Goal: Contribute content: Contribute content

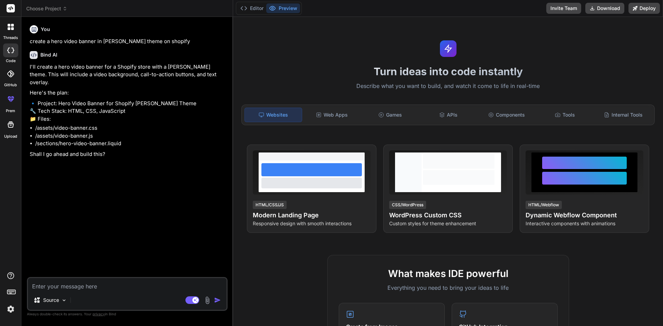
type textarea "x"
drag, startPoint x: 47, startPoint y: 146, endPoint x: 114, endPoint y: 145, distance: 66.3
click at [114, 151] on p "Shall I go ahead and build this?" at bounding box center [128, 155] width 197 height 8
click at [94, 291] on div "Source Agent Mode. When this toggle is activated, AI automatically makes decisi…" at bounding box center [127, 294] width 201 height 34
click at [96, 288] on textarea at bounding box center [127, 284] width 199 height 12
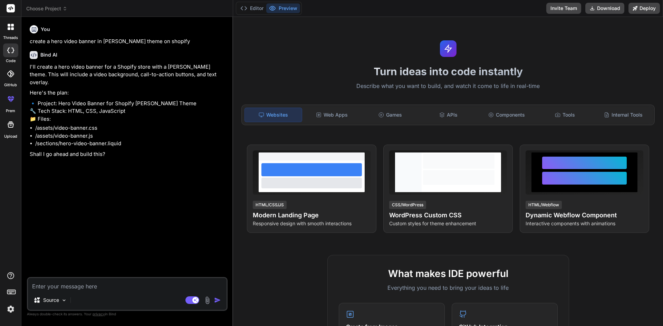
type textarea "y"
type textarea "x"
type textarea "ye"
type textarea "x"
type textarea "yes"
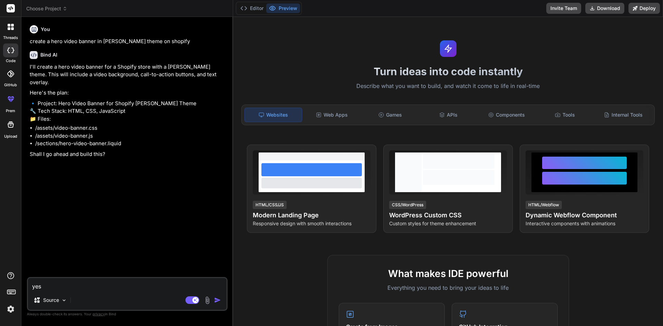
type textarea "x"
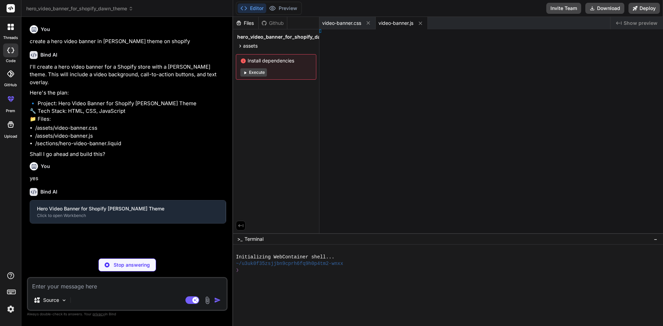
type textarea "x"
type textarea "ma %}"
type textarea "x"
type textarea "} }"
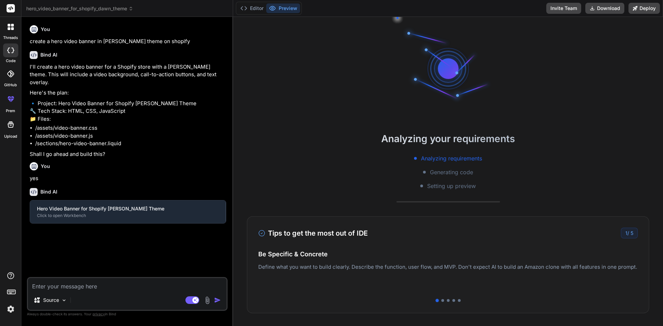
type textarea "x"
type textarea "{ "name": "hero-video-banner", "scripts": { "dev": "http-server -p 3000 -c-1 --…"
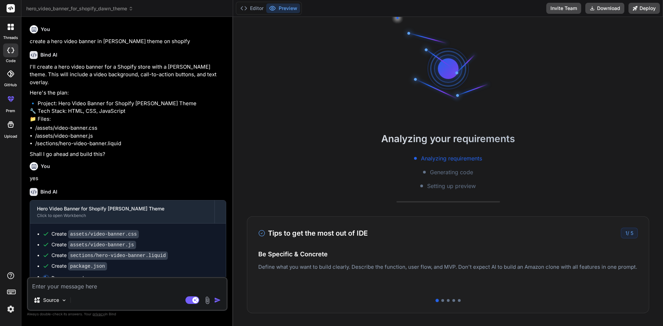
scroll to position [33, 0]
type textarea "x"
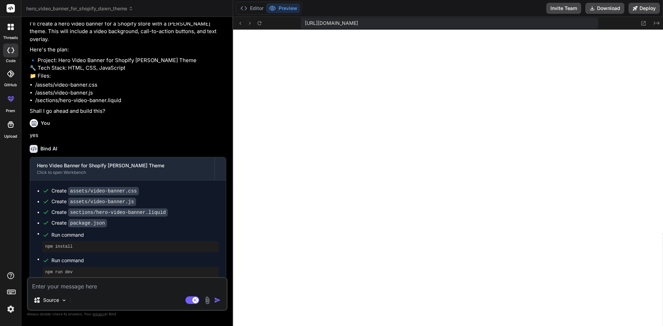
scroll to position [276, 0]
click at [67, 244] on pre "npm install" at bounding box center [130, 247] width 171 height 6
click at [65, 257] on span "Run command" at bounding box center [135, 260] width 168 height 7
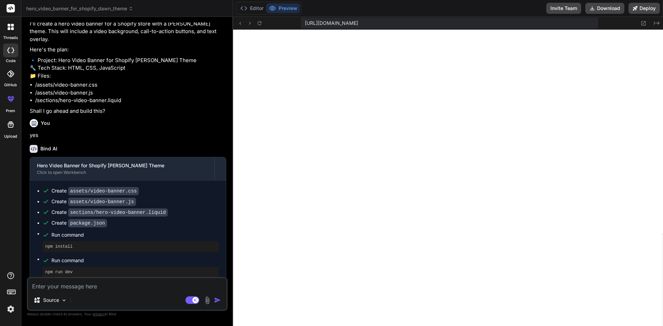
click at [104, 187] on code "assets/video-banner.css" at bounding box center [103, 191] width 71 height 8
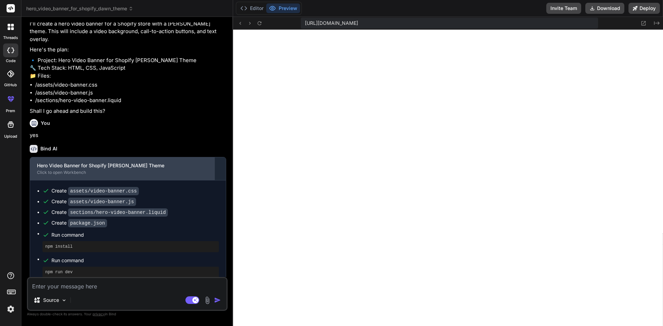
click at [108, 170] on div "Click to open Workbench" at bounding box center [122, 173] width 171 height 6
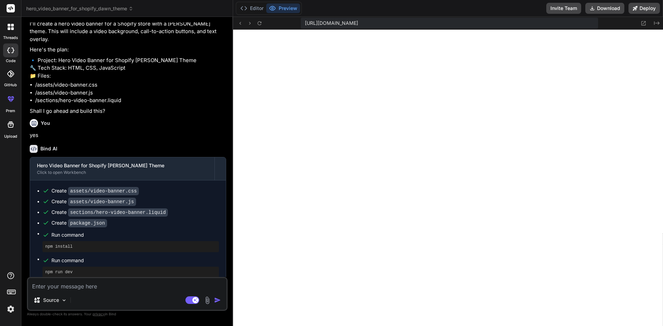
click at [286, 7] on button "Preview" at bounding box center [283, 8] width 34 height 10
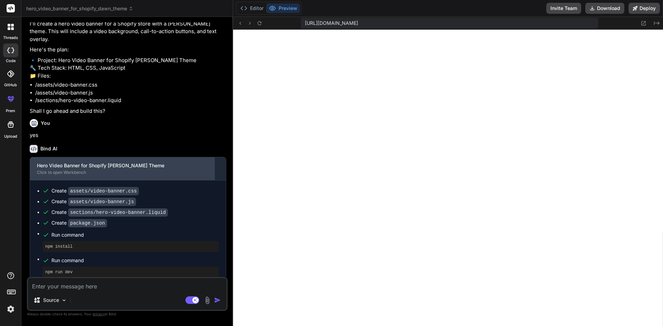
click at [178, 170] on div "Click to open Workbench" at bounding box center [122, 173] width 171 height 6
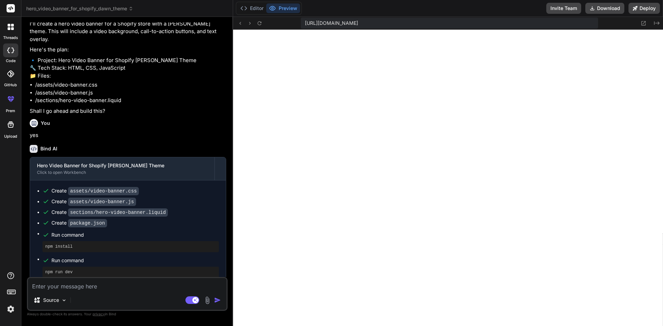
click at [89, 219] on code "package.json" at bounding box center [87, 223] width 39 height 8
click at [105, 209] on code "sections/hero-video-banner.liquid" at bounding box center [118, 213] width 100 height 8
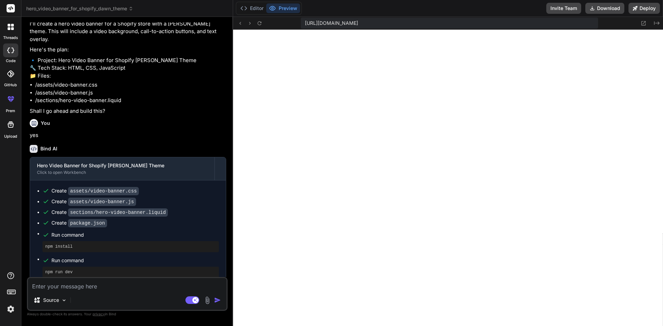
scroll to position [289, 0]
click at [250, 9] on button "Editor" at bounding box center [252, 8] width 29 height 10
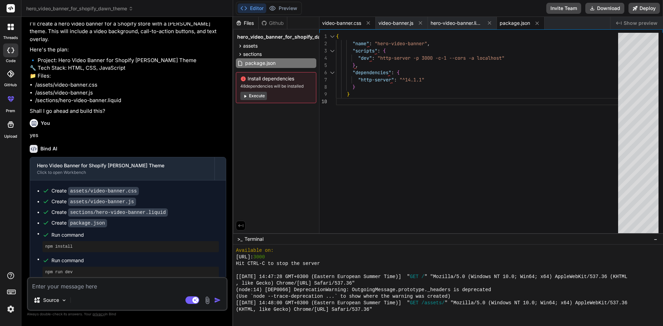
click at [347, 26] on span "video-banner.css" at bounding box center [341, 23] width 39 height 7
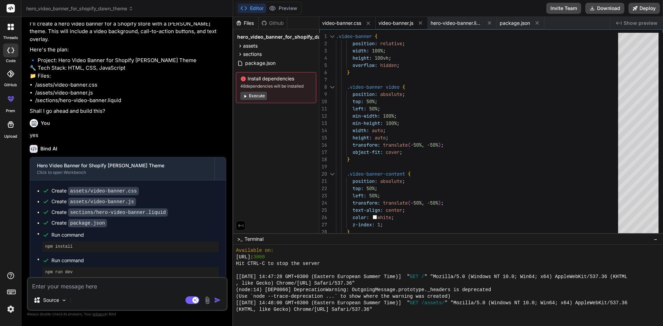
click at [390, 24] on span "video-banner.js" at bounding box center [396, 23] width 35 height 7
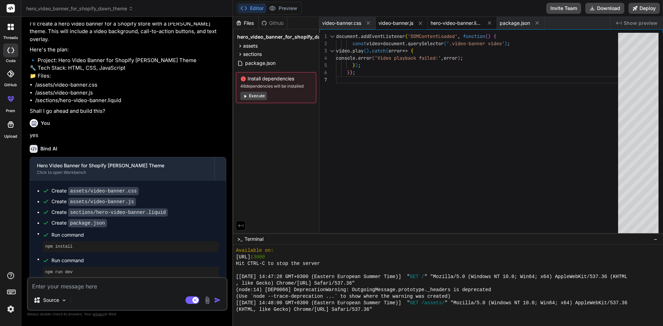
click at [452, 28] on div "hero-video-banner.liquid" at bounding box center [462, 23] width 69 height 12
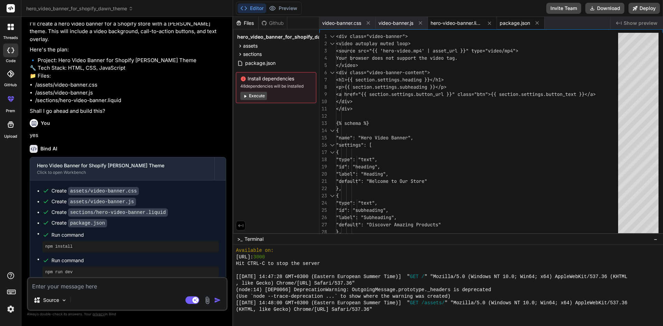
click at [518, 20] on span "package.json" at bounding box center [515, 23] width 30 height 7
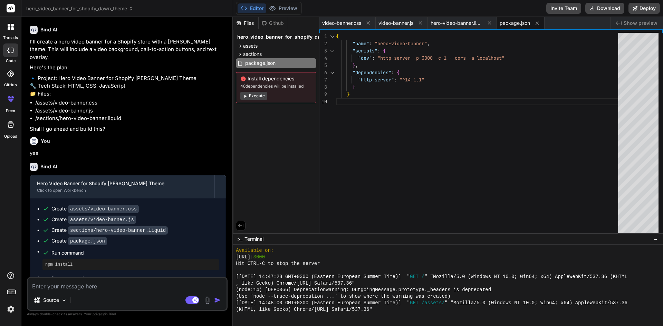
scroll to position [43, 0]
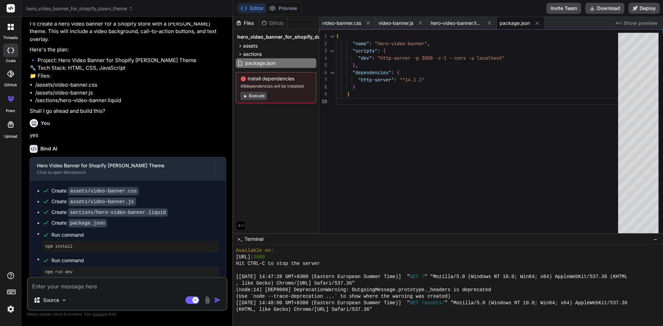
click at [85, 187] on code "assets/video-banner.css" at bounding box center [103, 191] width 71 height 8
drag, startPoint x: 85, startPoint y: 184, endPoint x: 112, endPoint y: 178, distance: 27.0
click at [109, 181] on div "Create assets/video-banner.css Create assets/video-banner.js Create sections/he…" at bounding box center [128, 233] width 196 height 104
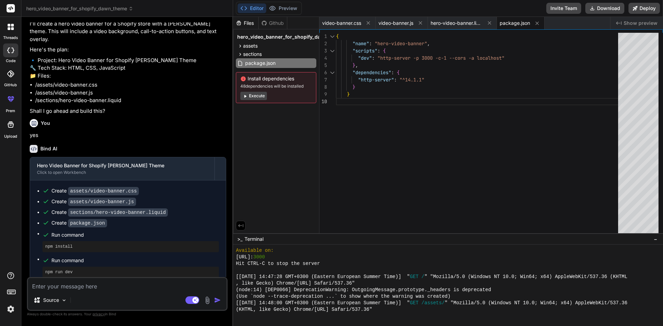
click at [112, 181] on div "Create assets/video-banner.css Create assets/video-banner.js Create sections/he…" at bounding box center [128, 233] width 196 height 104
drag, startPoint x: 131, startPoint y: 184, endPoint x: 90, endPoint y: 181, distance: 41.2
click at [90, 187] on code "assets/video-banner.css" at bounding box center [103, 191] width 71 height 8
copy code "video-banner.css"
click at [350, 23] on span "video-banner.css" at bounding box center [341, 23] width 39 height 7
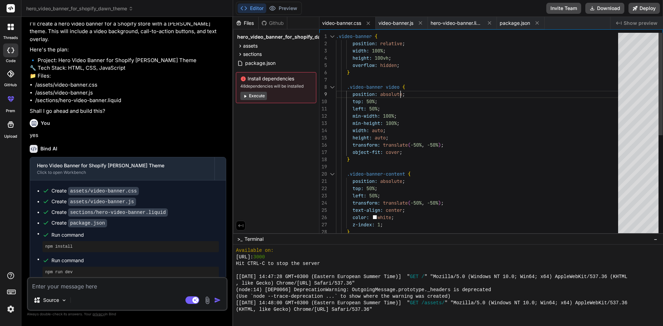
click at [509, 92] on div ".video-banner { position: relative ; width: 100% ; height: 100vh ; overflow: hi…" at bounding box center [479, 236] width 286 height 406
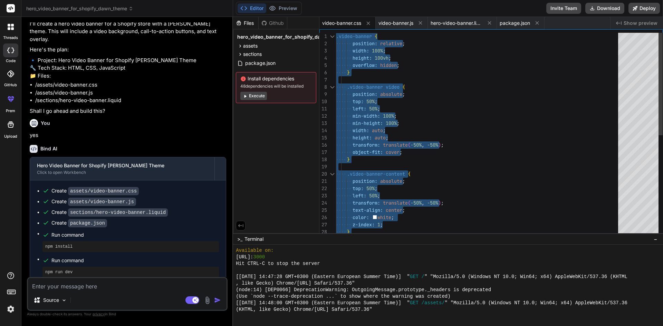
click at [401, 84] on div ".video-banner { position: relative ; width: 100% ; height: 100vh ; overflow: hi…" at bounding box center [479, 236] width 286 height 406
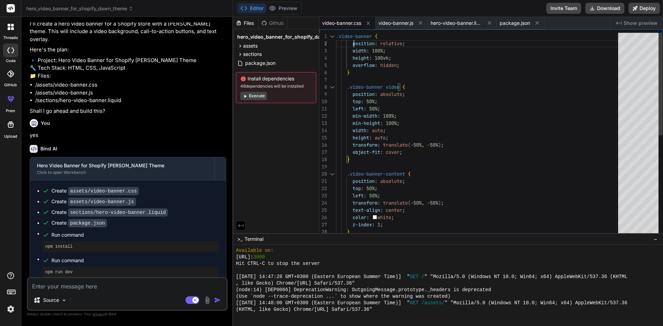
click at [357, 43] on div ".video-banner { position: relative ; width: 100% ; height: 100vh ; overflow: hi…" at bounding box center [479, 236] width 286 height 406
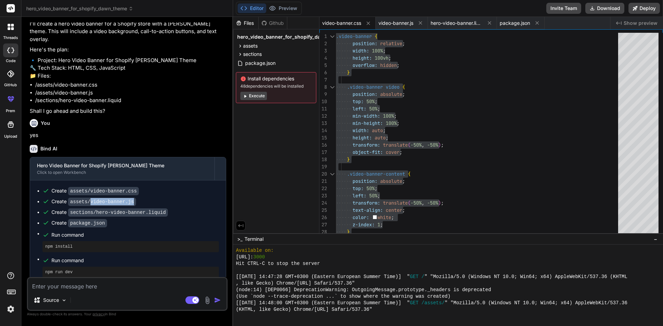
drag, startPoint x: 89, startPoint y: 194, endPoint x: 133, endPoint y: 191, distance: 44.0
click at [133, 198] on div "Create assets/video-banner.js" at bounding box center [130, 201] width 176 height 7
copy code "video-banner.js"
click at [114, 198] on code "assets/video-banner.js" at bounding box center [102, 202] width 68 height 8
click at [408, 26] on span "video-banner.js" at bounding box center [396, 23] width 35 height 7
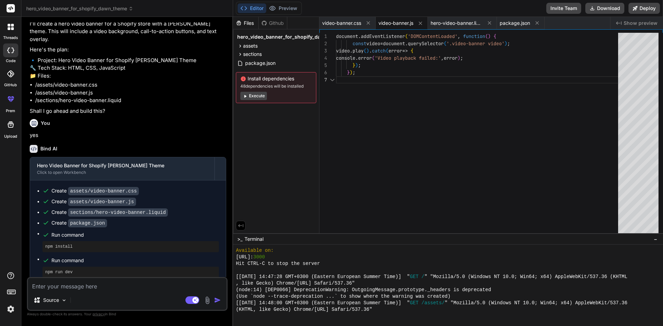
click at [399, 60] on div "document . addEventListener ( 'DOMContentLoaded' , function ( ) { const video =…" at bounding box center [479, 135] width 286 height 204
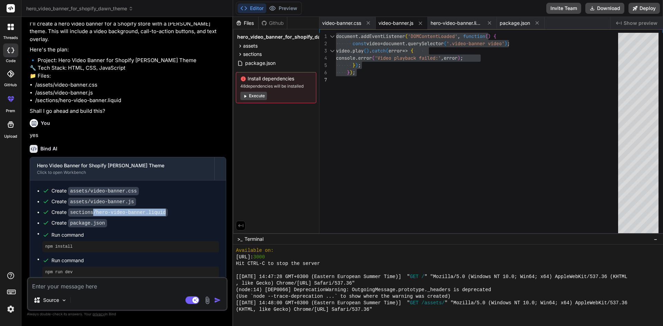
drag, startPoint x: 93, startPoint y: 203, endPoint x: 161, endPoint y: 202, distance: 68.0
click at [161, 209] on div "Create sections/hero-video-banner.liquid" at bounding box center [130, 212] width 176 height 7
copy code "/hero-video-banner.liquid"
click at [452, 20] on span "hero-video-banner.liquid" at bounding box center [457, 23] width 52 height 7
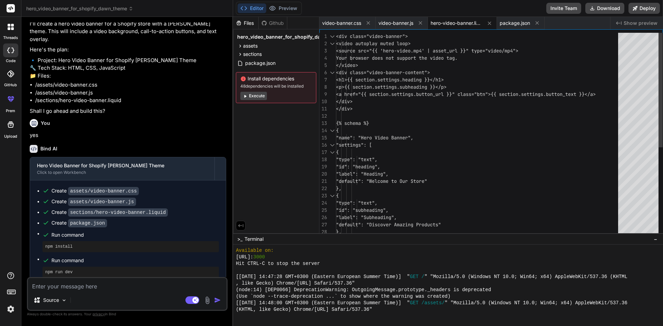
click at [446, 75] on div "<div class="video-banner"> <video autoplay muted loop> <source src="{{ 'hero-vi…" at bounding box center [479, 214] width 286 height 363
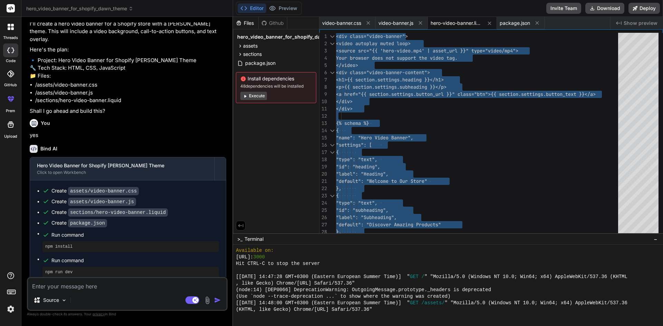
click at [81, 219] on code "package.json" at bounding box center [87, 223] width 39 height 8
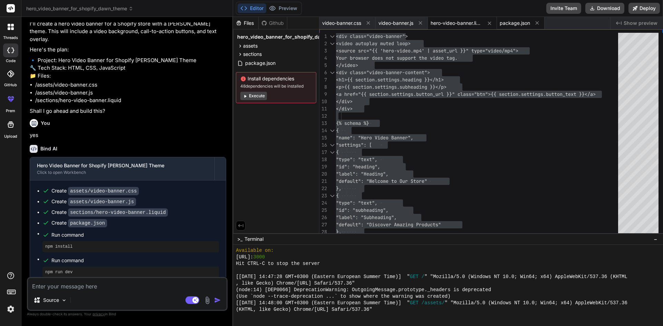
click at [525, 23] on span "package.json" at bounding box center [515, 23] width 30 height 7
type textarea "{ "name": "hero-video-banner", "scripts": { "dev": "http-server -p 3000 -c-1 --…"
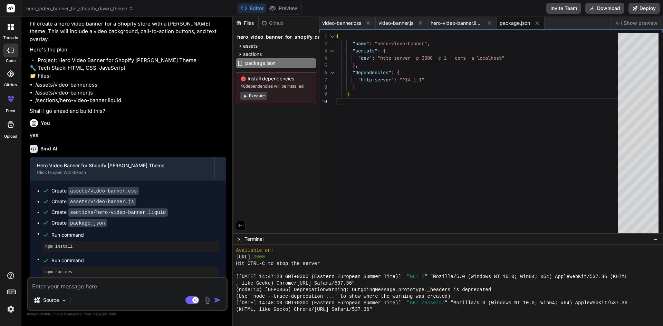
click at [100, 219] on code "package.json" at bounding box center [87, 223] width 39 height 8
click at [73, 282] on textarea at bounding box center [127, 284] width 199 height 12
type textarea "i"
type textarea "x"
type textarea "it"
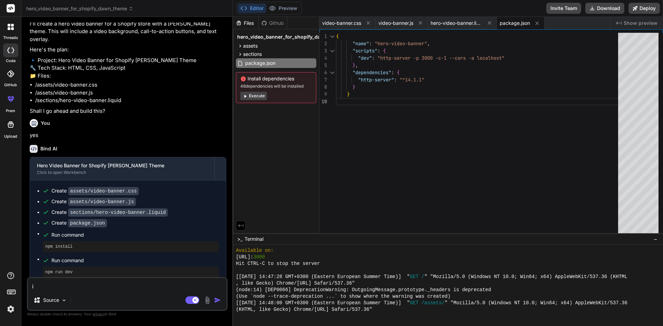
type textarea "x"
type textarea "it"
type textarea "x"
type textarea "it g"
type textarea "x"
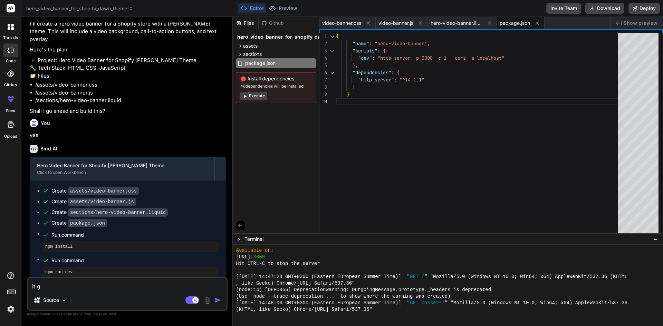
type textarea "it gi"
type textarea "x"
type textarea "it giv"
type textarea "x"
type textarea "it give"
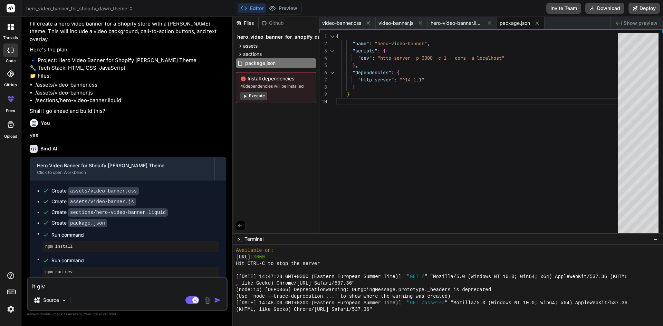
type textarea "x"
type textarea "it gives"
type textarea "x"
type textarea "it gives"
type textarea "x"
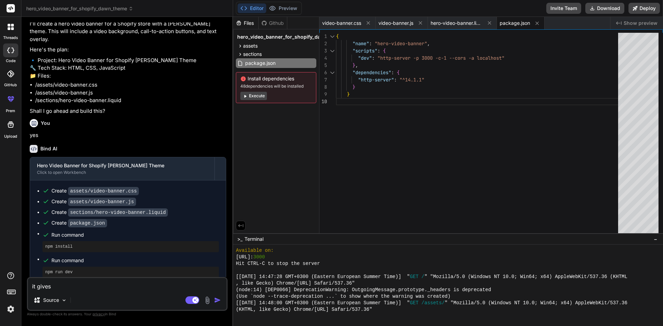
type textarea "it gives m"
type textarea "x"
type textarea "it gives me"
type textarea "x"
type textarea "it gives me"
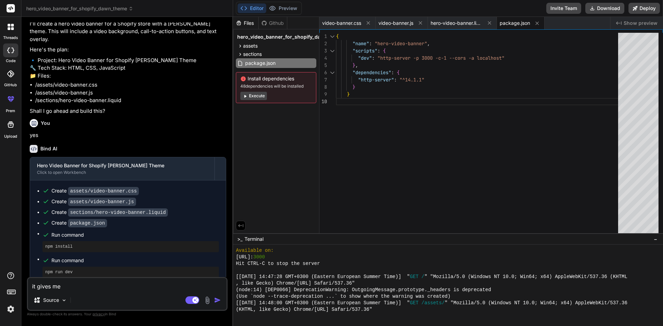
type textarea "x"
type textarea "it gives me t"
type textarea "x"
type textarea "it gives me th"
type textarea "x"
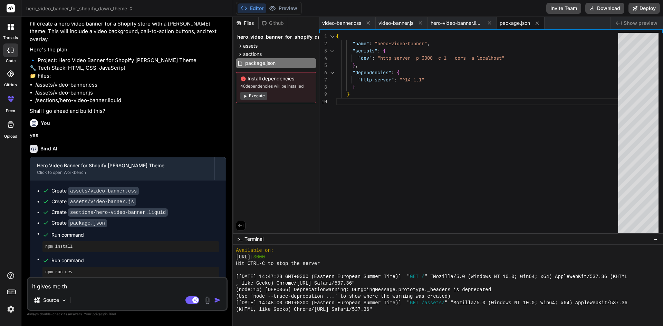
type textarea "it gives me thi"
type textarea "x"
type textarea "it gives me this"
type textarea "x"
type textarea "it gives me this"
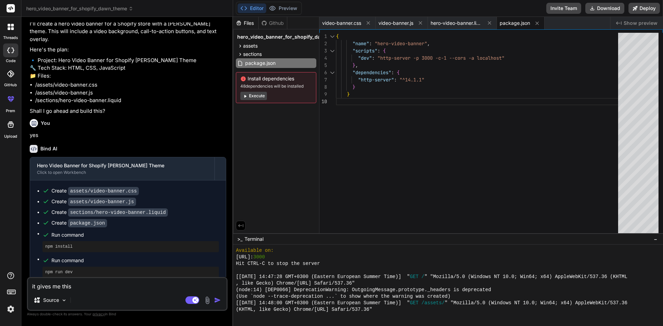
type textarea "x"
type textarea "it gives me this e"
type textarea "x"
type textarea "it gives me this er"
type textarea "x"
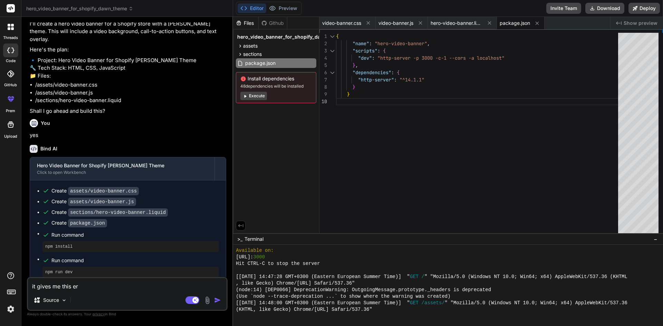
type textarea "it gives me this err"
type textarea "x"
type textarea "it gives me this erro"
type textarea "x"
type textarea "it gives me this error"
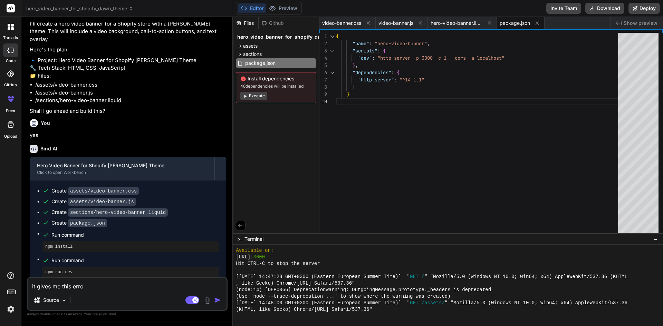
type textarea "x"
type textarea "it gives me this error"
type textarea "x"
type textarea "it gives me this error i"
type textarea "x"
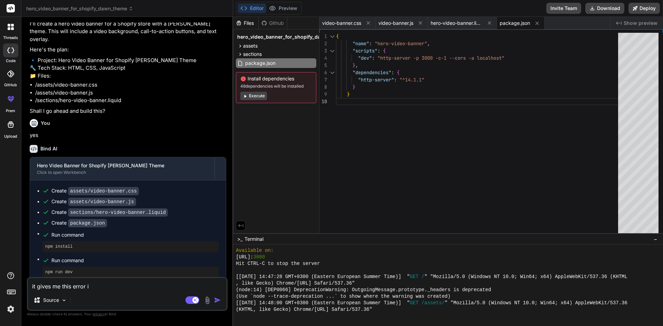
type textarea "it gives me this error in"
type textarea "x"
type textarea "it gives me this error in"
type textarea "x"
type textarea "it gives me this error in a"
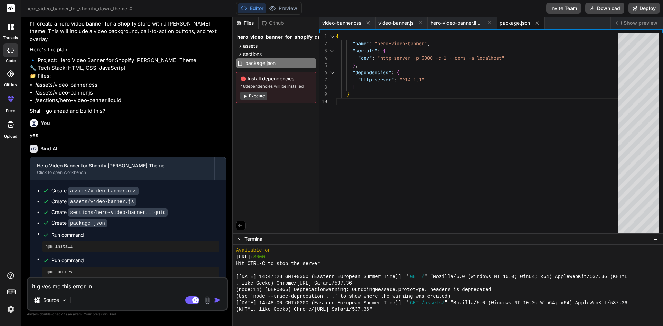
type textarea "x"
type textarea "it gives me this error in as"
type textarea "x"
type textarea "it gives me this error in ass"
type textarea "x"
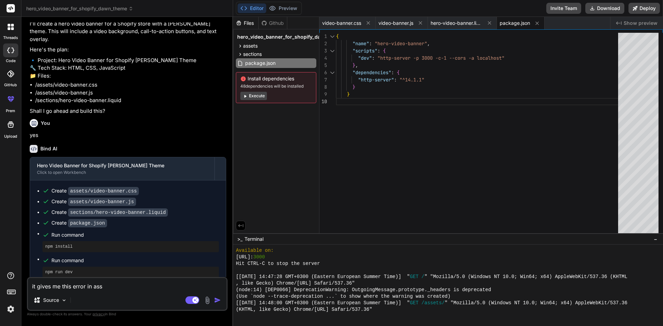
type textarea "it gives me this error in asse"
type textarea "x"
type textarea "it gives me this error in asset"
type textarea "x"
type textarea "it gives me this error in asset"
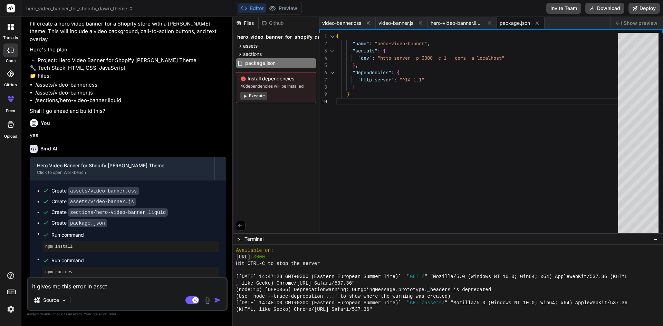
type textarea "x"
type textarea "it gives me this error in asset l"
type textarea "x"
type textarea "it gives me this error in asset li"
type textarea "x"
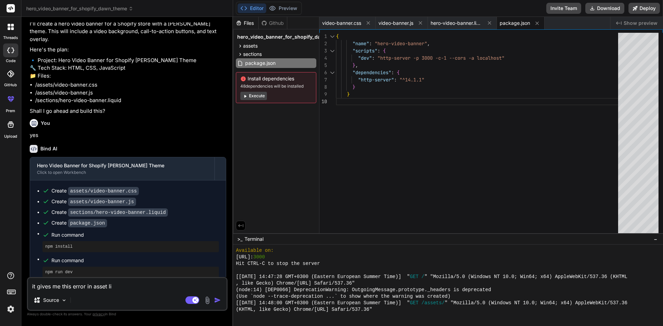
type textarea "it gives me this error in asset liq"
type textarea "x"
type textarea "it gives me this error in asset liqu"
type textarea "x"
type textarea "it gives me this error in asset liqui"
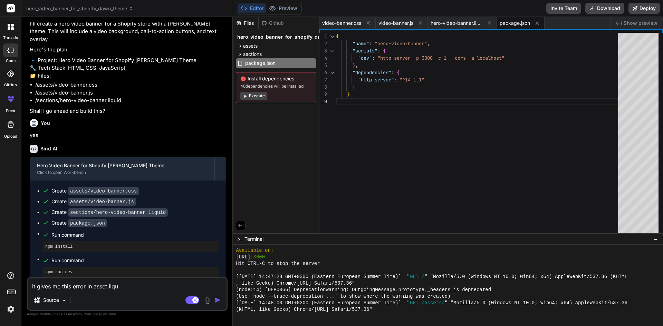
type textarea "x"
type textarea "it gives me this error in asset liquid"
type textarea "x"
type textarea "it gives me this error in asset liquid"
type textarea "x"
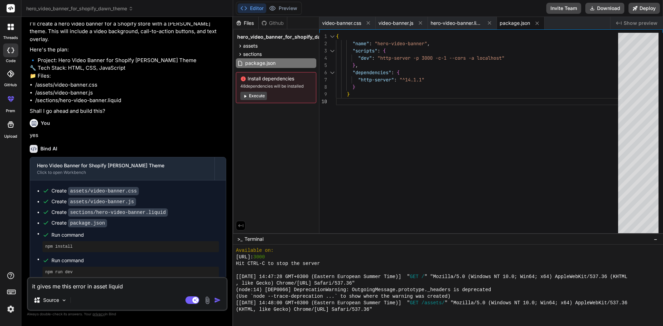
type textarea "it gives me this error in asset liquid"
type textarea "x"
type textarea "it gives me this error in asset liquid:"
type textarea "x"
type textarea "it gives me this error in asset liquid:"
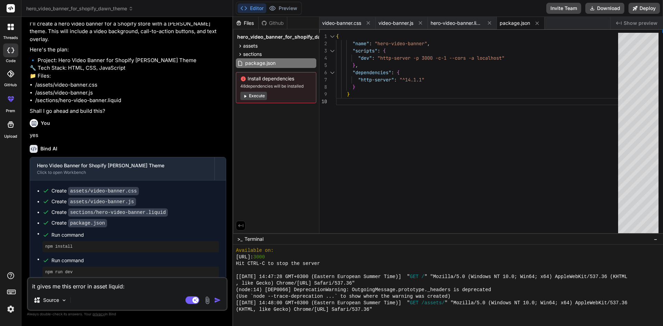
type textarea "x"
paste textarea "[{ "resource": "/themes/143259730013/[PERSON_NAME]/sections/hero-video-banner.l…"
type textarea "it gives me this error in asset liquid: [{ "resource": "/themes/143259730013/[P…"
type textarea "x"
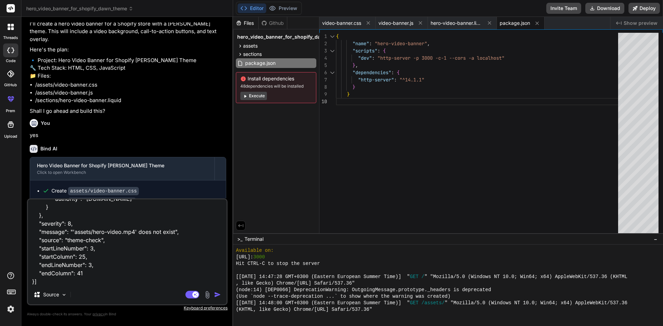
type textarea "it gives me this error in asset liquid:"
type textarea "x"
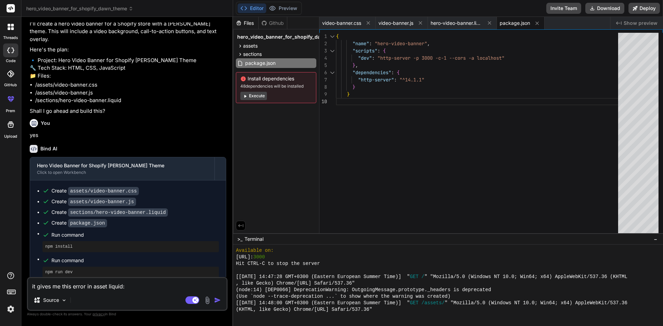
scroll to position [0, 0]
paste textarea "'assets/hero-video.mp4' does not exist"
type textarea "it gives me this error in asset liquid: 'assets/hero-video.mp4' does not exist"
type textarea "x"
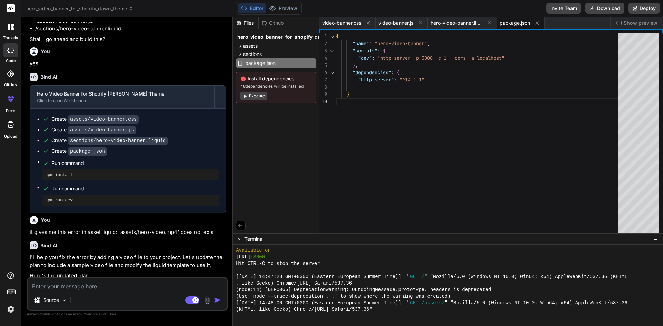
type textarea "x"
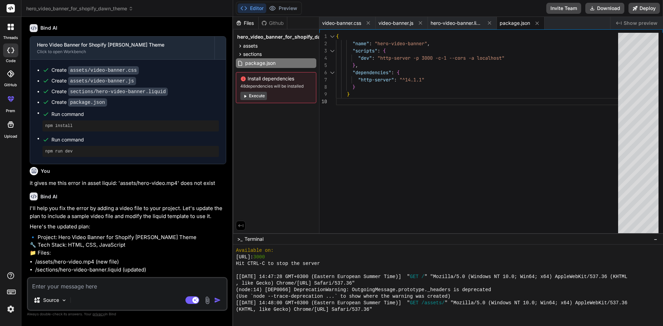
scroll to position [165, 0]
drag, startPoint x: 54, startPoint y: 254, endPoint x: 93, endPoint y: 255, distance: 39.4
click at [93, 258] on li "/assets/hero-video.mp4 (new file)" at bounding box center [130, 262] width 191 height 8
copy li "hero-video.mp4"
click at [118, 258] on li "/assets/hero-video.mp4 (new file)" at bounding box center [130, 262] width 191 height 8
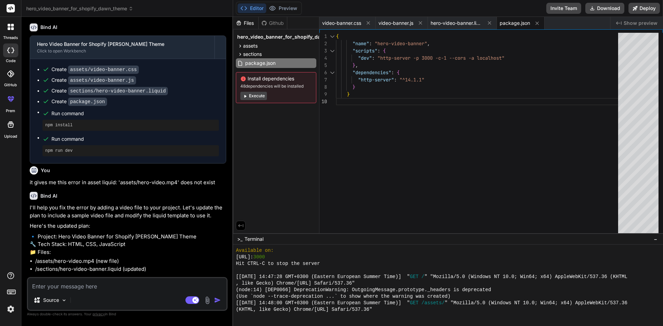
click at [97, 292] on div "Source Agent Mode. When this toggle is activated, AI automatically makes decisi…" at bounding box center [127, 294] width 201 height 34
click at [101, 286] on textarea at bounding box center [127, 284] width 199 height 12
type textarea "y"
type textarea "x"
type textarea "ye"
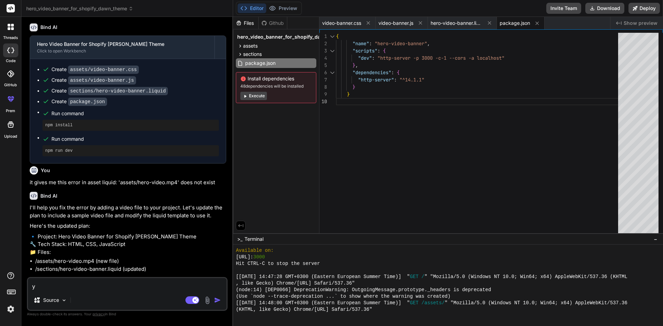
type textarea "x"
type textarea "yes"
type textarea "x"
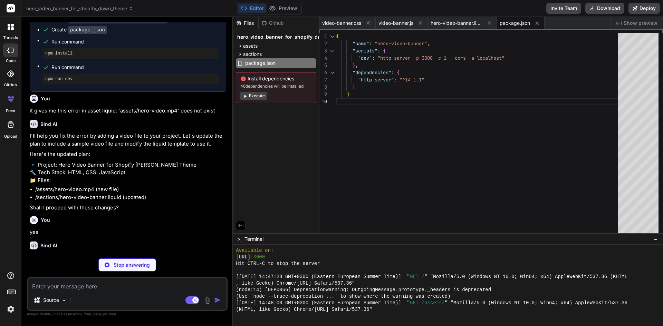
scroll to position [237, 0]
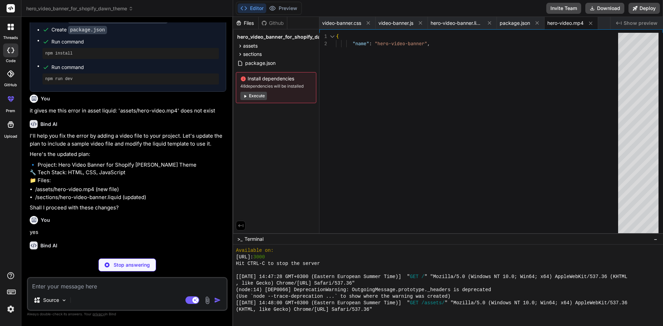
type textarea "x"
type textarea "[Binary video file content would be placed here]"
type textarea "x"
type textarea "], "presets": [ { "name": "Hero Video Banner", "category": "Hero" } ] } {% ends…"
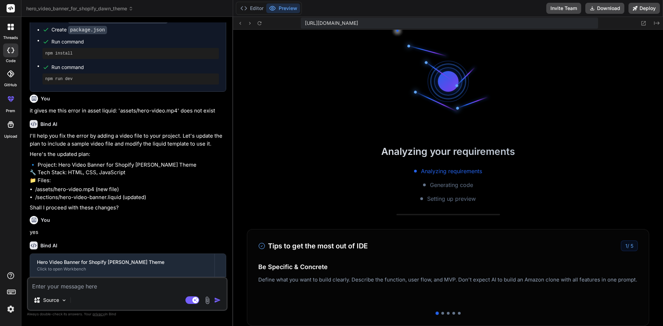
scroll to position [532, 0]
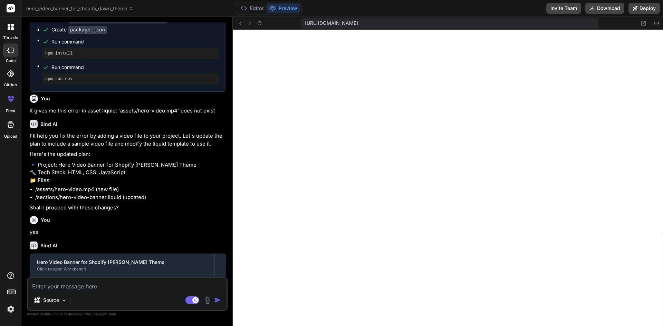
type textarea "x"
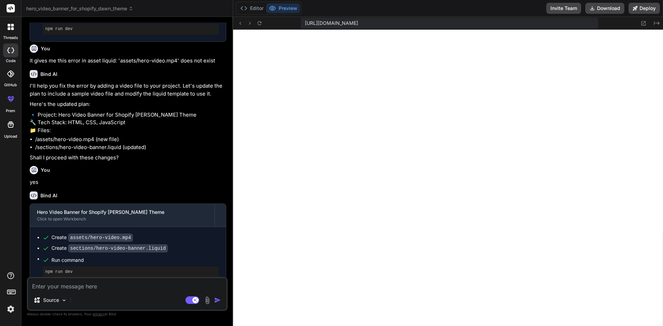
click at [106, 234] on code "assets/hero-video.mp4" at bounding box center [100, 238] width 65 height 8
click at [104, 245] on code "sections/hero-video-banner.liquid" at bounding box center [118, 249] width 100 height 8
click at [94, 245] on code "sections/hero-video-banner.liquid" at bounding box center [118, 249] width 100 height 8
click at [75, 257] on span "Run command" at bounding box center [135, 260] width 168 height 7
click at [69, 269] on pre "npm run dev" at bounding box center [130, 272] width 171 height 6
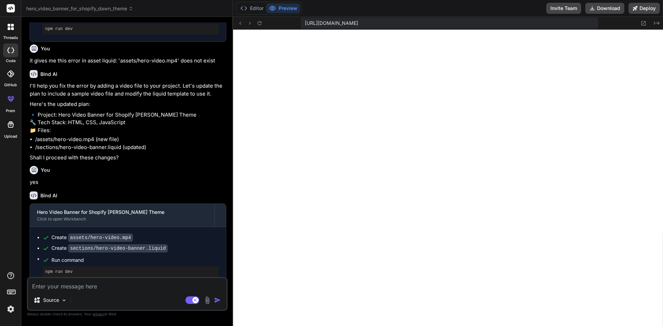
click at [69, 269] on pre "npm run dev" at bounding box center [130, 272] width 171 height 6
click at [251, 11] on button "Editor" at bounding box center [252, 8] width 29 height 10
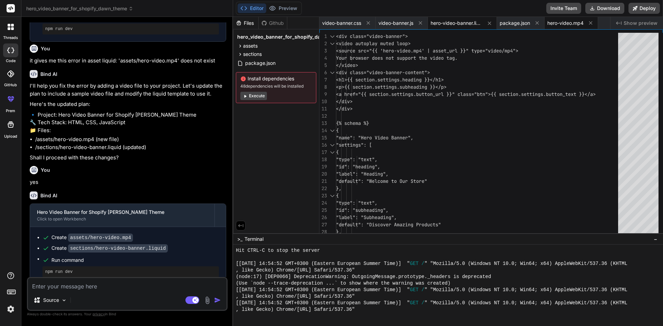
click at [570, 24] on span "hero-video.mp4" at bounding box center [565, 23] width 36 height 7
type textarea "[Binary video file content would be placed here]"
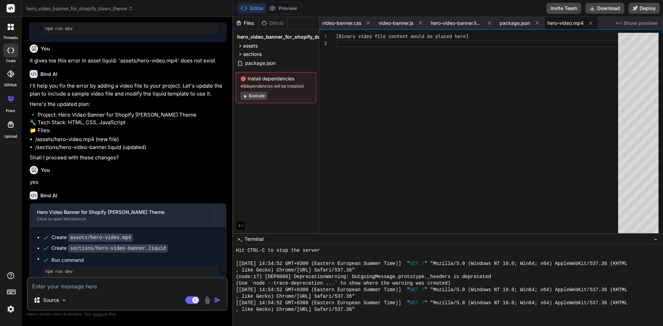
click at [570, 23] on span "hero-video.mp4" at bounding box center [565, 23] width 36 height 7
drag, startPoint x: 93, startPoint y: 230, endPoint x: 133, endPoint y: 230, distance: 39.4
click at [133, 234] on div "Create assets/hero-video.mp4" at bounding box center [130, 237] width 176 height 7
copy code "/hero-video.mp4"
click at [346, 35] on div "[Binary video file content would be placed here]" at bounding box center [479, 135] width 286 height 204
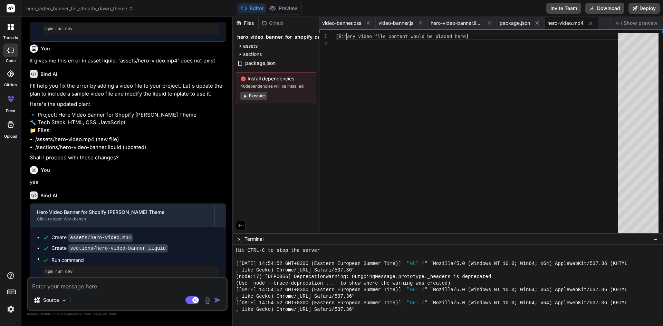
scroll to position [0, 0]
click at [346, 35] on div "[Binary video file content would be placed here]" at bounding box center [479, 135] width 286 height 204
click at [458, 35] on div "[Binary video file content would be placed here]" at bounding box center [479, 135] width 286 height 204
drag, startPoint x: 474, startPoint y: 38, endPoint x: 328, endPoint y: 35, distance: 146.5
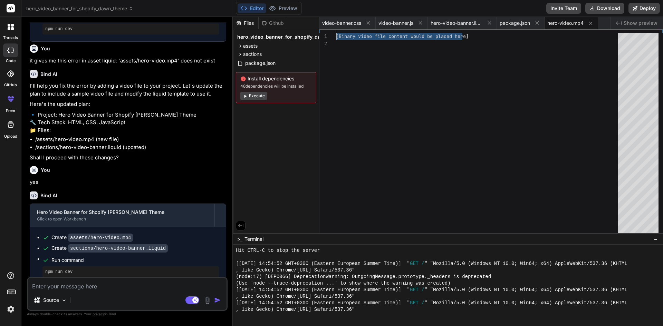
click at [336, 35] on div "[Binary video file content would be placed here]" at bounding box center [479, 135] width 286 height 204
click at [137, 281] on textarea at bounding box center [127, 284] width 199 height 12
type textarea "w"
type textarea "x"
type textarea "wh"
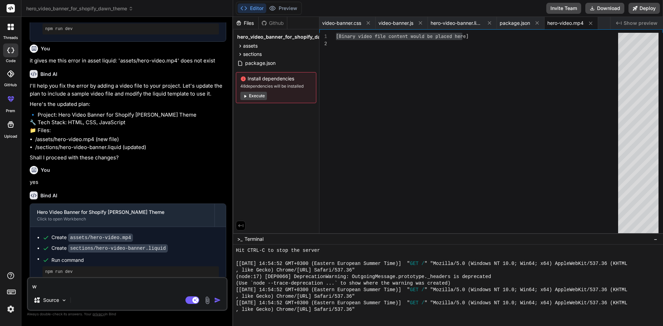
type textarea "x"
type textarea "wha"
type textarea "x"
type textarea "what"
type textarea "x"
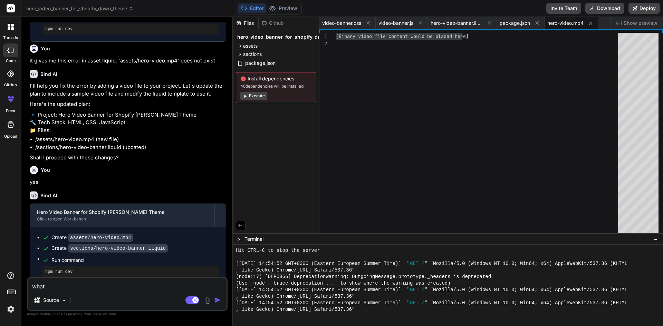
type textarea "what"
type textarea "x"
type textarea "what i"
type textarea "x"
type textarea "what is"
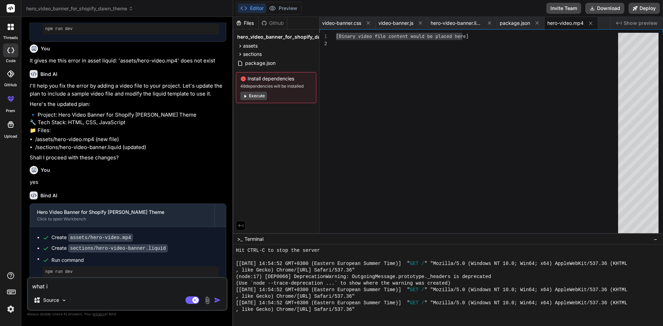
type textarea "x"
type textarea "what is"
type textarea "x"
paste textarea "[Binary video file content would be placed here]"
type textarea "what is [Binary video file content would be placed here]"
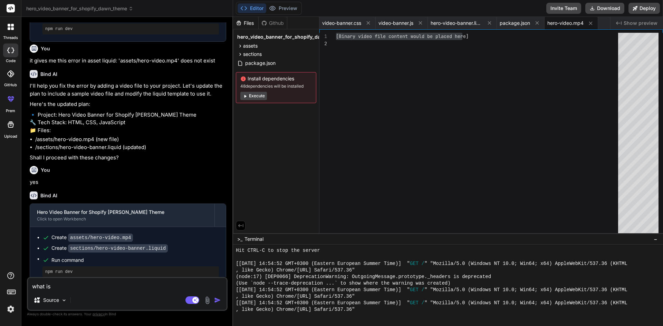
type textarea "x"
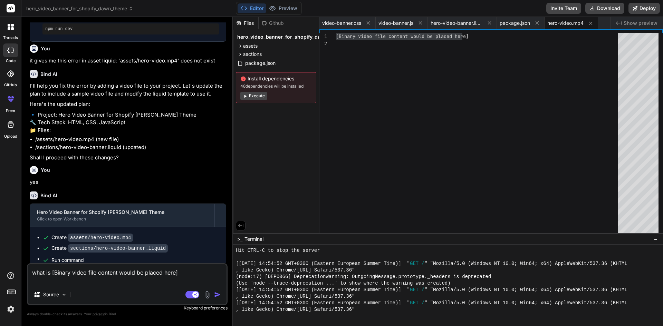
type textarea "what is [Binary video file content would be placed here]"
type textarea "x"
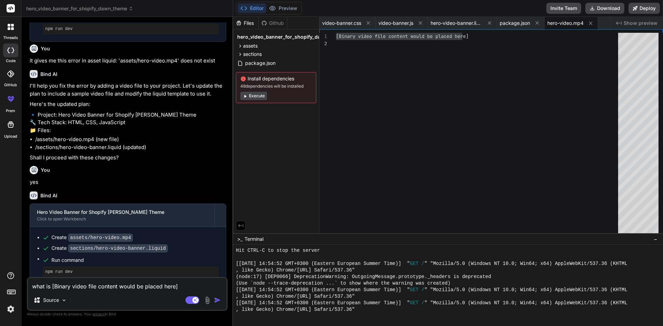
type textarea "what is [Binary video file content would be placed here]"
type textarea "x"
type textarea "what is [Binary video file content would be placed here] i"
type textarea "x"
type textarea "what is [Binary video file content would be placed here] in"
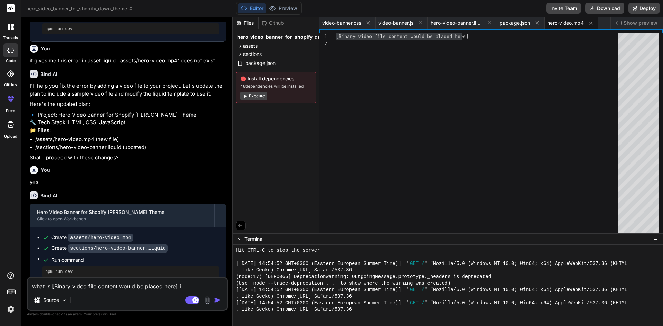
type textarea "x"
type textarea "what is [Binary video file content would be placed here] ins"
type textarea "x"
type textarea "what is [Binary video file content would be placed here] insi"
type textarea "x"
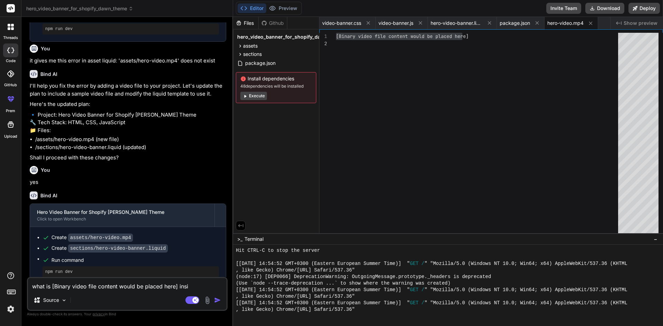
type textarea "what is [Binary video file content would be placed here] insid"
type textarea "x"
type textarea "what is [Binary video file content would be placed here] inside"
type textarea "x"
type textarea "what is [Binary video file content would be placed here] inside"
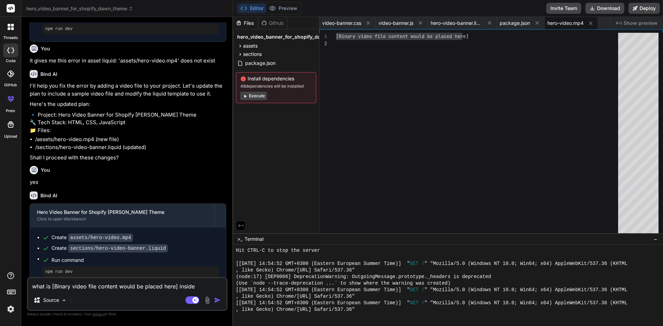
type textarea "x"
type textarea "what is [Binary video file content would be placed here] inside t"
type textarea "x"
type textarea "what is [Binary video file content would be placed here] inside th"
type textarea "x"
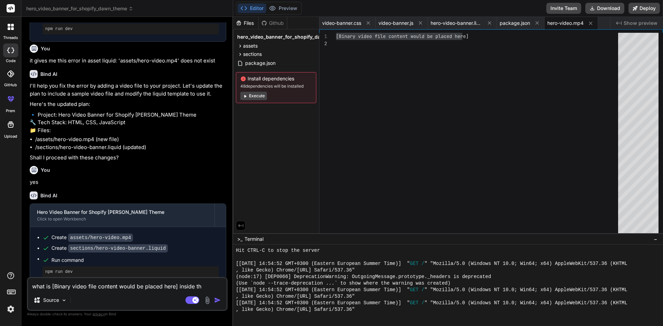
type textarea "what is [Binary video file content would be placed here] inside the"
type textarea "x"
type textarea "what is [Binary video file content would be placed here] inside the"
type textarea "x"
type textarea "what is [Binary video file content would be placed here] inside the"
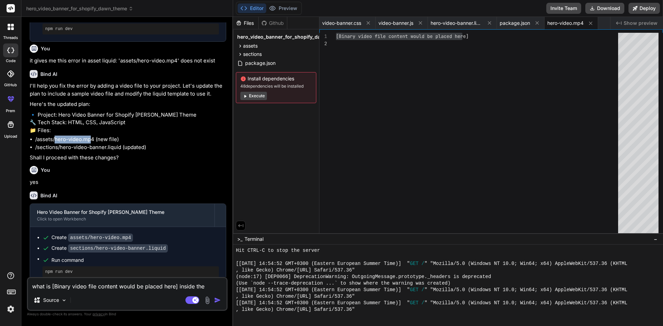
drag, startPoint x: 55, startPoint y: 134, endPoint x: 91, endPoint y: 133, distance: 36.6
click at [91, 136] on li "/assets/hero-video.mp4 (new file)" at bounding box center [130, 140] width 191 height 8
click at [89, 144] on li "/sections/hero-video-banner.liquid (updated)" at bounding box center [130, 148] width 191 height 8
click at [460, 26] on span "hero-video-banner.liquid" at bounding box center [457, 23] width 52 height 7
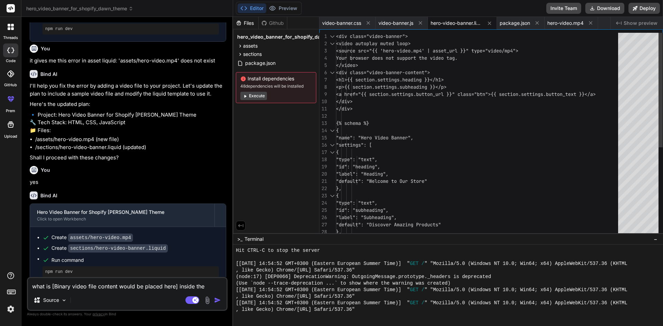
click at [466, 106] on div "<div class="video-banner"> <video autoplay muted loop> <source src="{{ 'hero-vi…" at bounding box center [479, 214] width 286 height 363
type textarea "<div class="video-banner"> <video autoplay muted loop> <source src="{{ 'hero-vi…"
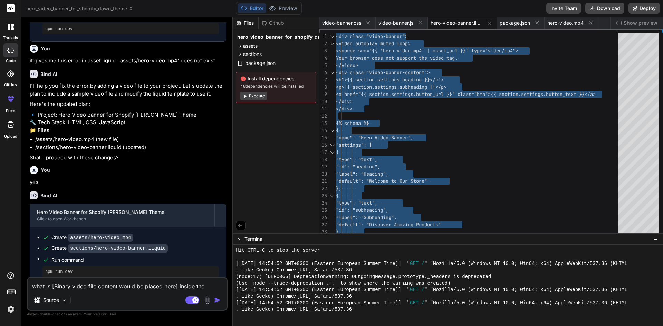
click at [204, 286] on textarea "what is [Binary video file content would be placed here] inside the" at bounding box center [127, 284] width 199 height 12
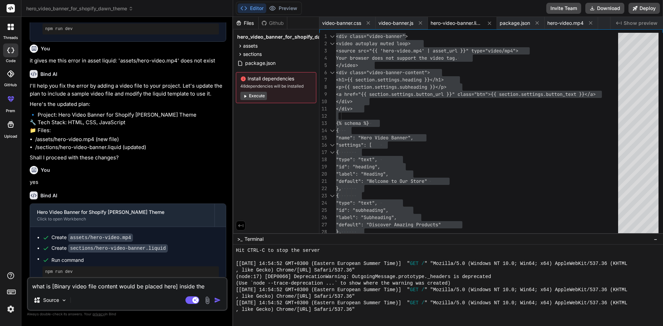
type textarea "what is [Binary video file content would be placed here] inside the"
type textarea "x"
type textarea "what is [Binary video file content would be placed here] inside the n"
type textarea "x"
type textarea "what is [Binary video file content would be placed here] inside the ne"
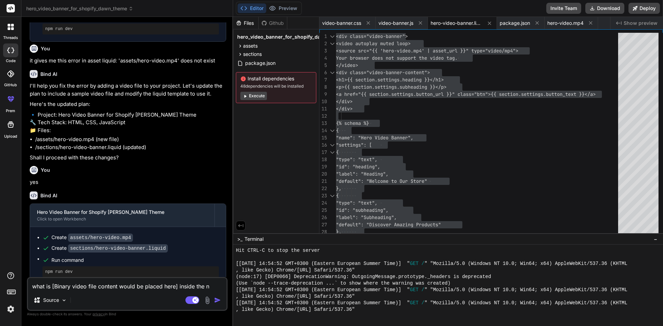
type textarea "x"
type textarea "what is [Binary video file content would be placed here] inside the new"
type textarea "x"
type textarea "what is [Binary video file content would be placed here] inside the new"
type textarea "x"
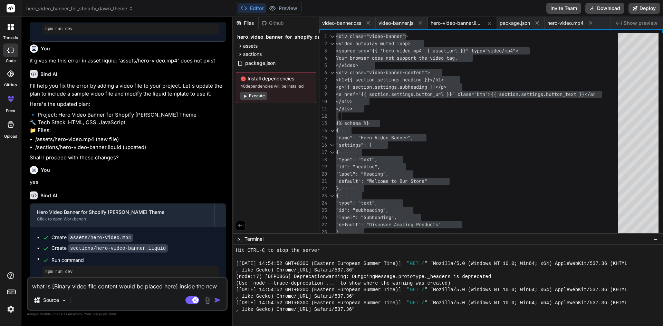
type textarea "what is [Binary video file content would be placed here] inside the new c"
type textarea "x"
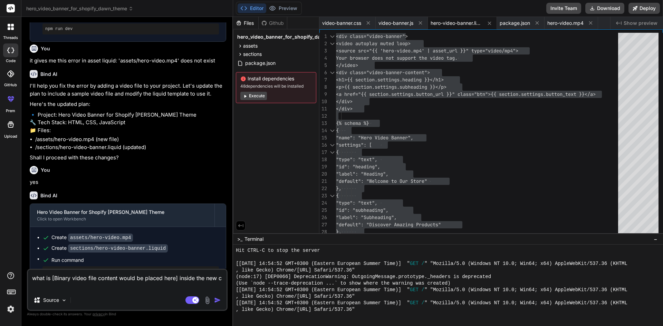
type textarea "what is [Binary video file content would be placed here] inside the new cr"
type textarea "x"
type textarea "what is [Binary video file content would be placed here] inside the new cre"
type textarea "x"
type textarea "what is [Binary video file content would be placed here] inside the new crea"
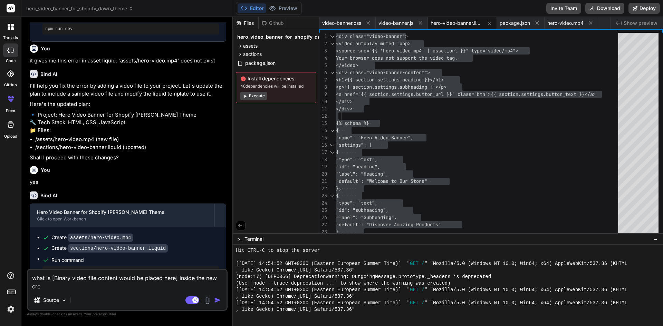
type textarea "x"
type textarea "what is [Binary video file content would be placed here] inside the new creat"
type textarea "x"
type textarea "what is [Binary video file content would be placed here] inside the new create"
type textarea "x"
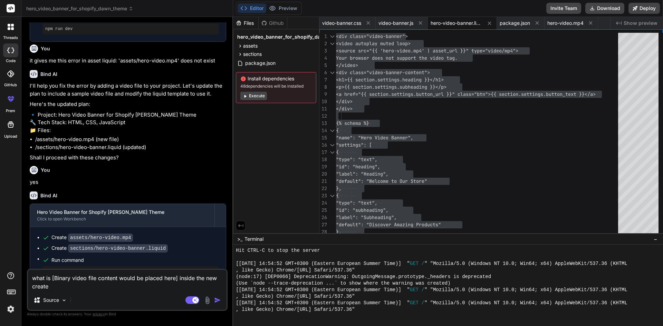
type textarea "what is [Binary video file content would be placed here] inside the new created"
type textarea "x"
type textarea "what is [Binary video file content would be placed here] inside the new created"
type textarea "x"
type textarea "what is [Binary video file content would be placed here] inside the new created…"
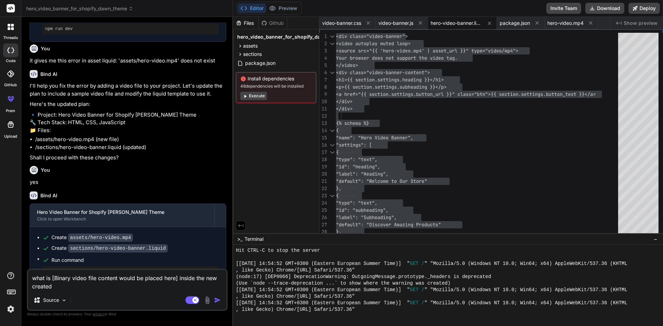
type textarea "x"
type textarea "what is [Binary video file content would be placed here] inside the new created…"
type textarea "x"
type textarea "what is [Binary video file content would be placed here] inside the new created…"
type textarea "x"
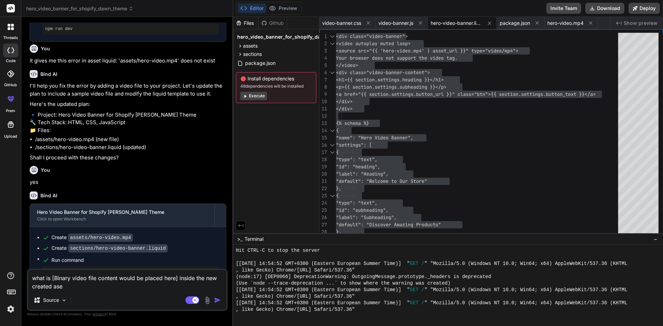
type textarea "what is [Binary video file content would be placed here] inside the new created…"
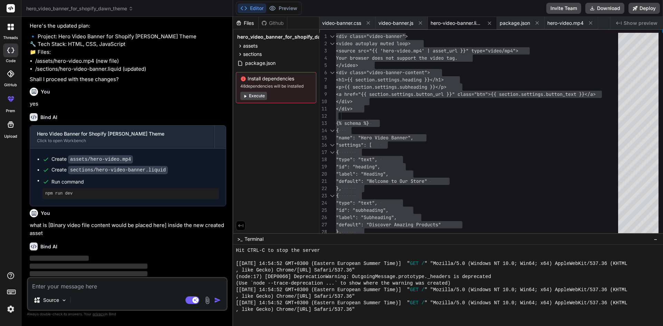
scroll to position [366, 0]
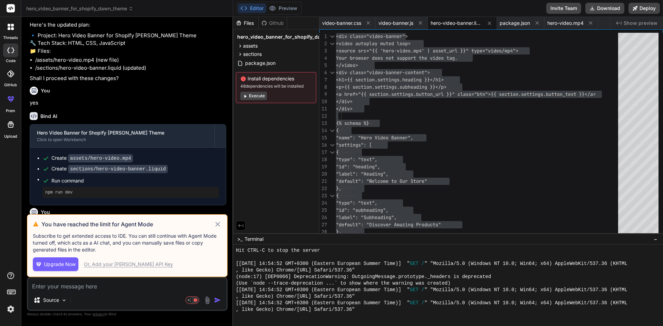
click at [219, 223] on icon at bounding box center [218, 224] width 4 height 4
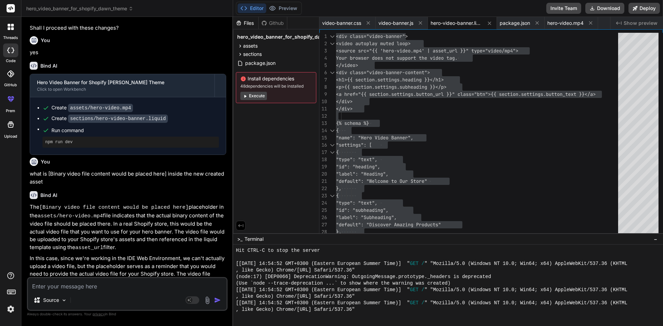
scroll to position [424, 0]
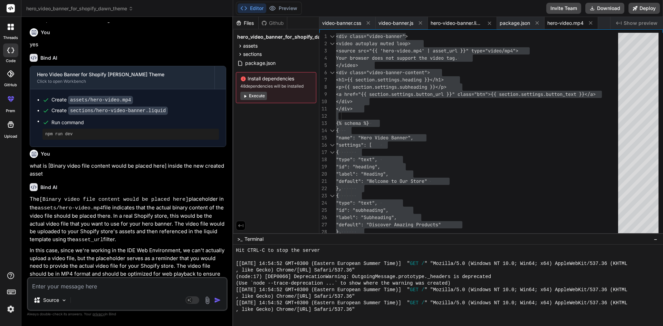
click at [572, 22] on span "hero-video.mp4" at bounding box center [565, 23] width 36 height 7
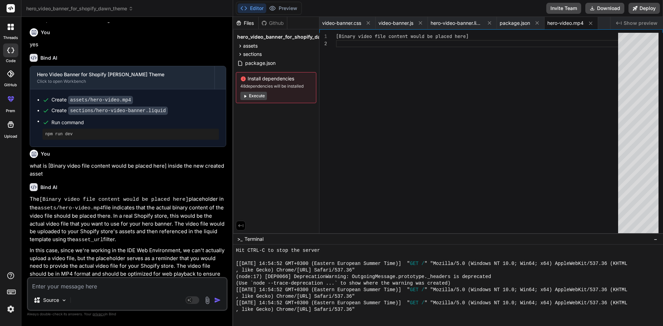
click at [434, 37] on div "[Binary video file content would be placed here]" at bounding box center [479, 135] width 286 height 204
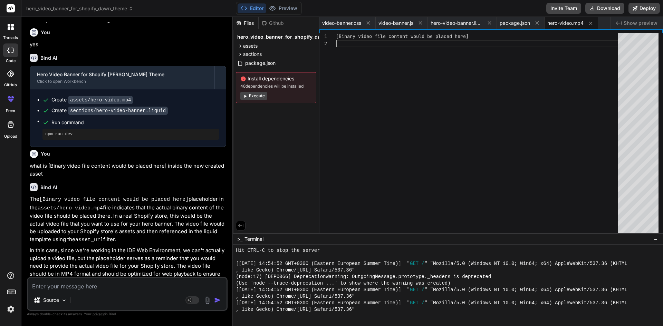
click at [434, 37] on div "[Binary video file content would be placed here]" at bounding box center [479, 135] width 286 height 204
